Goal: Task Accomplishment & Management: Manage account settings

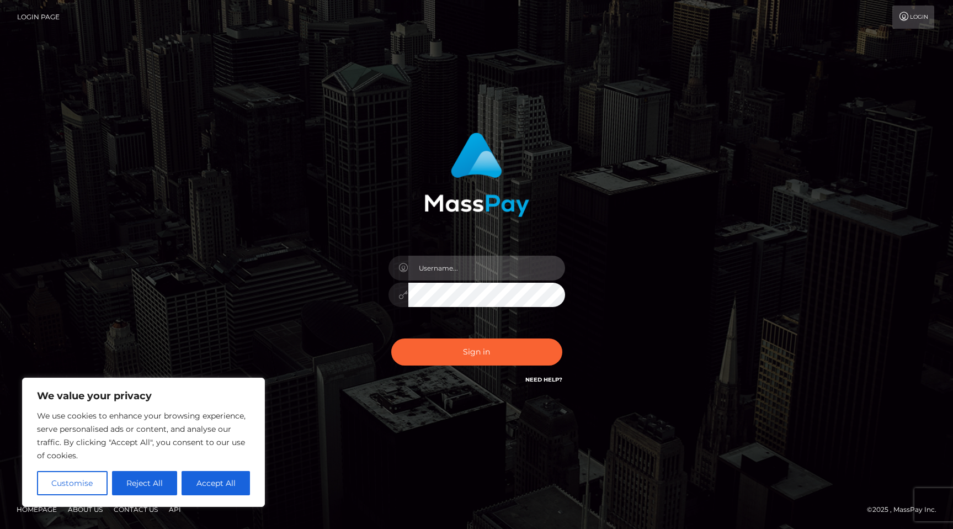
click at [469, 273] on input "text" at bounding box center [487, 268] width 157 height 25
type input "marjorebel@gmail.com"
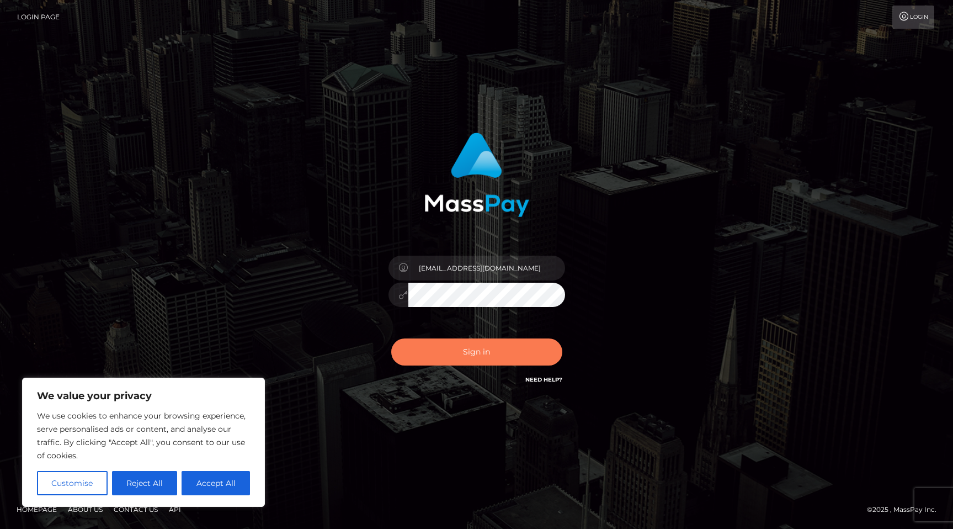
click at [497, 348] on button "Sign in" at bounding box center [476, 351] width 171 height 27
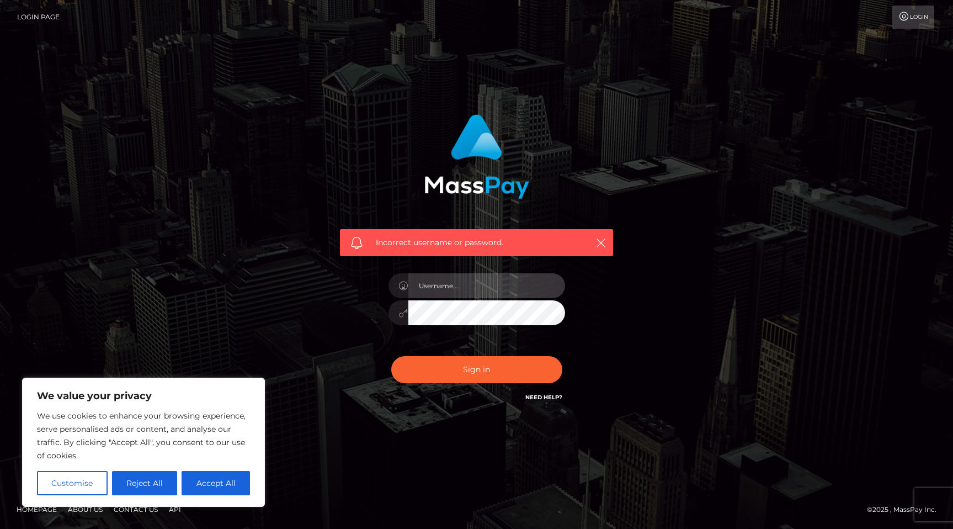
click at [494, 291] on input "text" at bounding box center [487, 285] width 157 height 25
type input "[EMAIL_ADDRESS][DOMAIN_NAME]"
click at [194, 487] on button "Accept All" at bounding box center [216, 483] width 68 height 24
checkbox input "true"
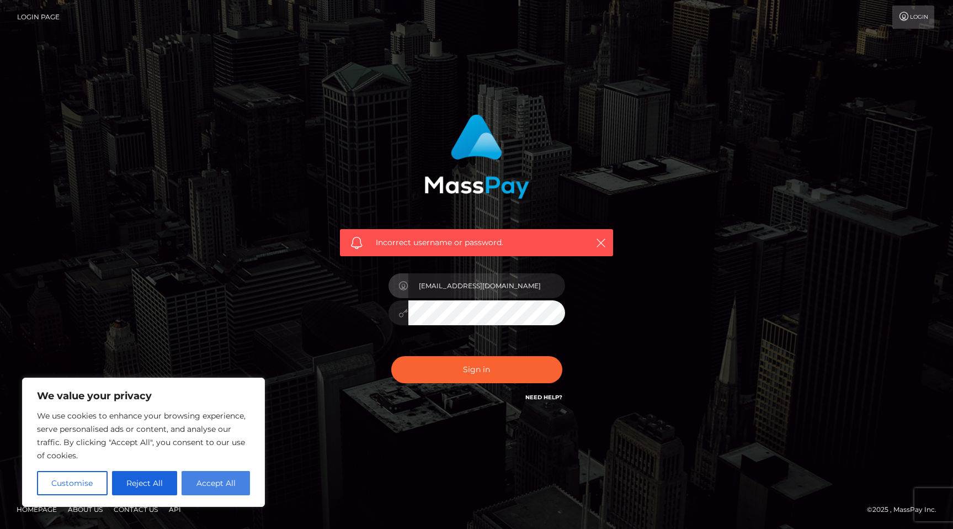
checkbox input "true"
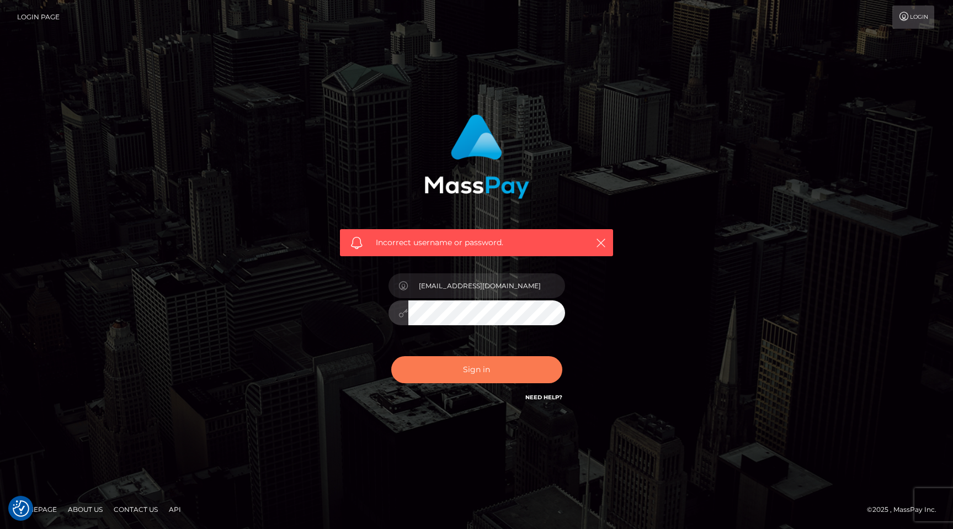
click at [484, 365] on button "Sign in" at bounding box center [476, 369] width 171 height 27
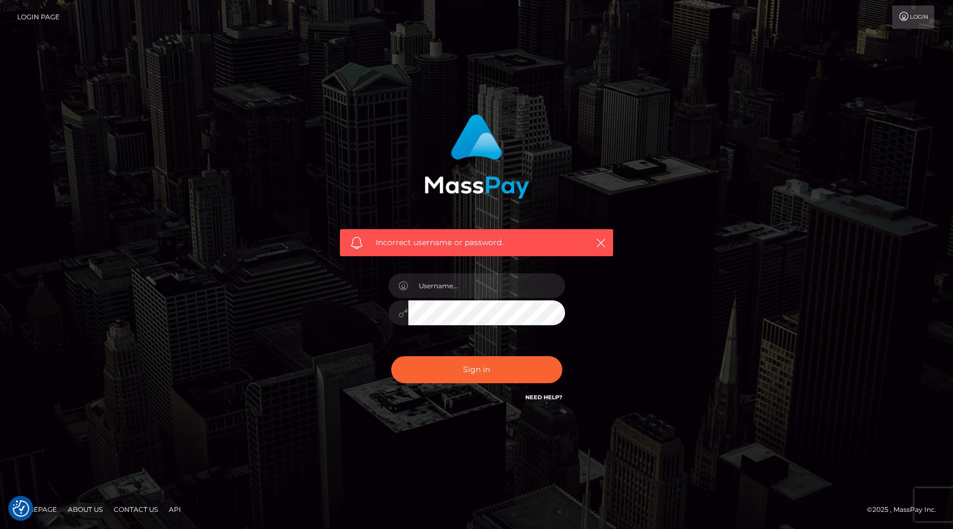
click at [554, 394] on link "Need Help?" at bounding box center [544, 397] width 37 height 7
click at [905, 17] on icon at bounding box center [905, 16] width 12 height 9
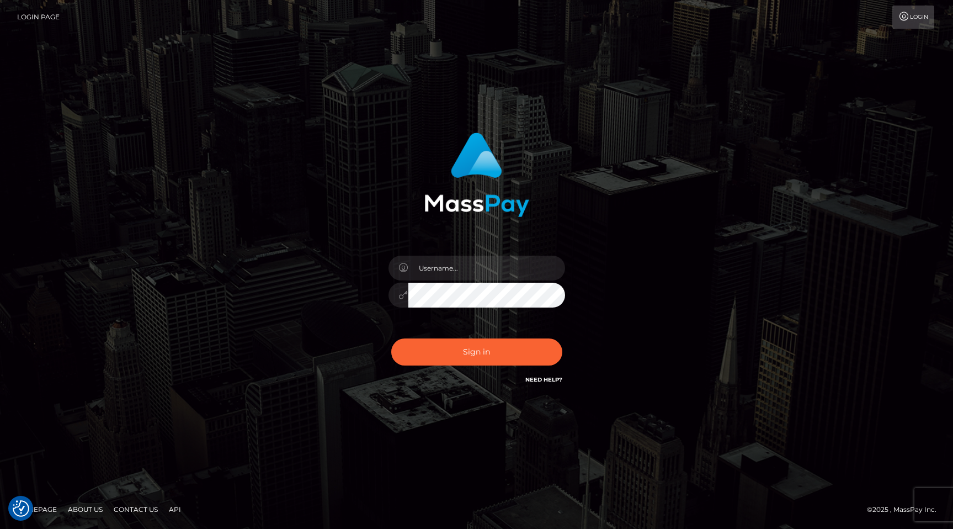
checkbox input "true"
